Goal: Transaction & Acquisition: Purchase product/service

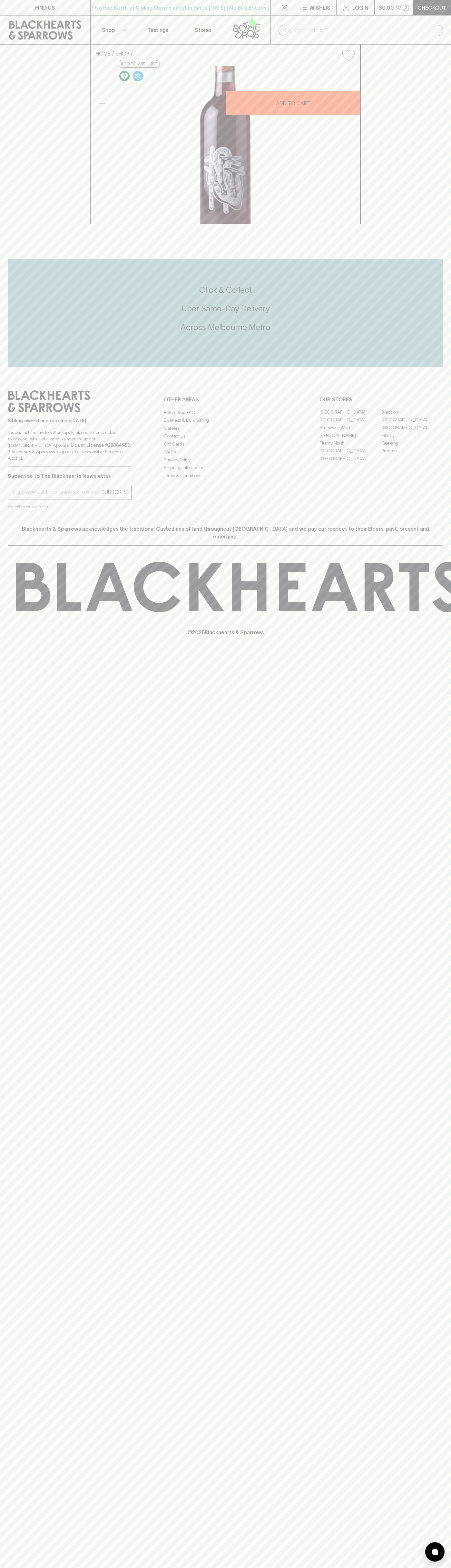
click at [302, 1] on button "Wishlist" at bounding box center [317, 7] width 38 height 15
click at [434, 995] on div at bounding box center [226, 784] width 451 height 1568
click at [88, 1567] on html "FIND US | No Bad Bottles | Sibling Owned and Run Since [DATE] | No Bad Bottles …" at bounding box center [226, 784] width 451 height 1568
click at [13, 287] on div at bounding box center [226, 784] width 451 height 1568
